Goal: Information Seeking & Learning: Learn about a topic

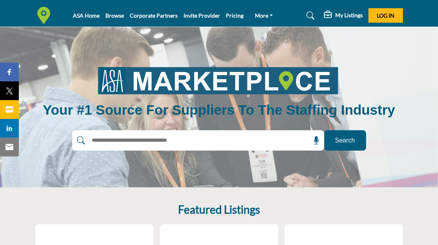
click at [134, 143] on input "text" at bounding box center [181, 141] width 187 height 12
type input "**********"
click at [324, 130] on button "Search" at bounding box center [345, 140] width 42 height 20
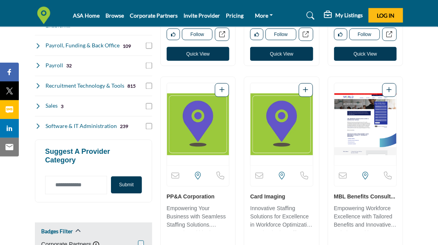
scroll to position [345, 0]
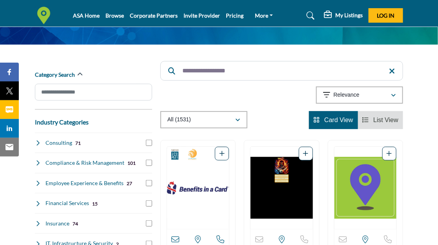
scroll to position [69, 0]
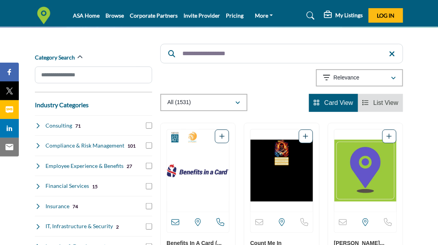
click at [61, 205] on h4 "Insurance" at bounding box center [58, 207] width 24 height 8
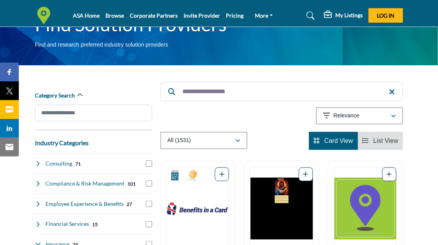
scroll to position [0, 0]
